Goal: Download file/media

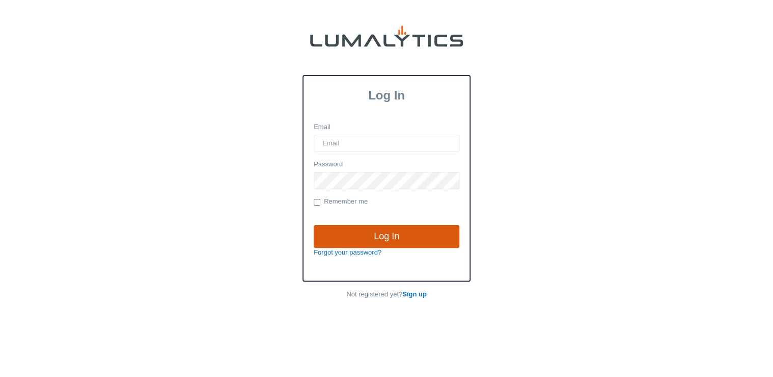
type input "[EMAIL_ADDRESS][DOMAIN_NAME]"
click at [374, 239] on input "Log In" at bounding box center [387, 236] width 146 height 23
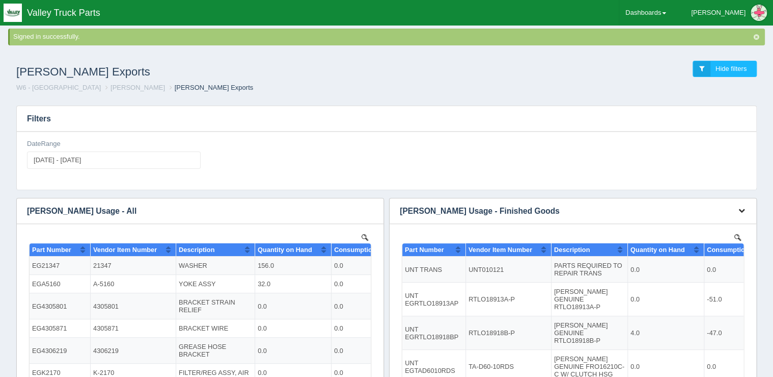
click at [740, 209] on icon "button" at bounding box center [742, 210] width 7 height 7
click at [725, 225] on link "Download CSV" at bounding box center [708, 226] width 82 height 15
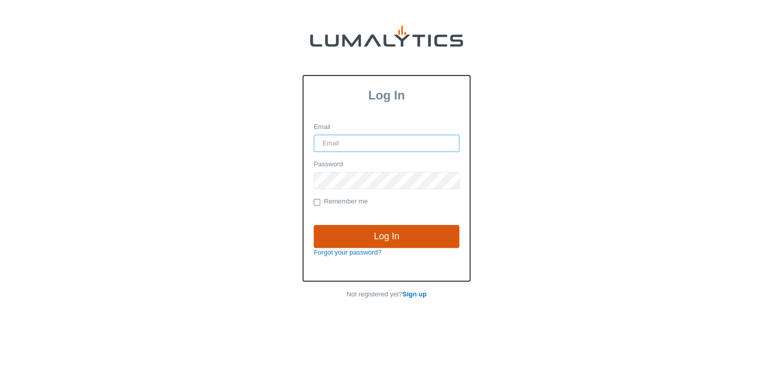
type input "[EMAIL_ADDRESS][DOMAIN_NAME]"
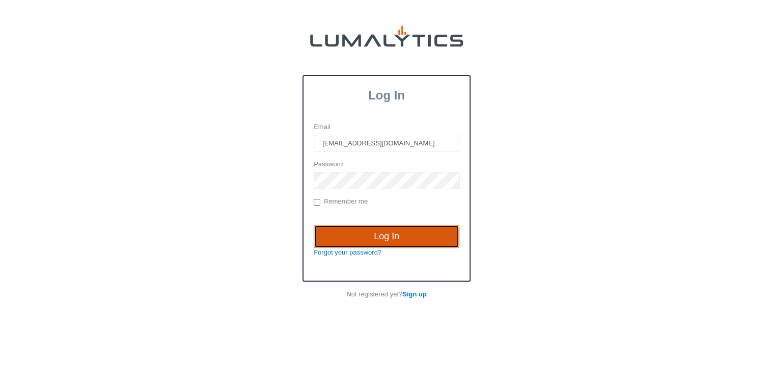
click at [361, 231] on input "Log In" at bounding box center [387, 236] width 146 height 23
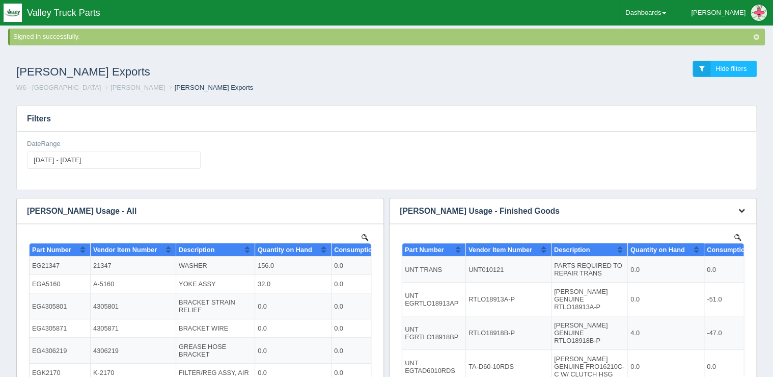
click at [745, 210] on icon "button" at bounding box center [742, 210] width 7 height 7
click at [719, 222] on link "Download CSV" at bounding box center [708, 226] width 82 height 15
